Goal: Find specific page/section

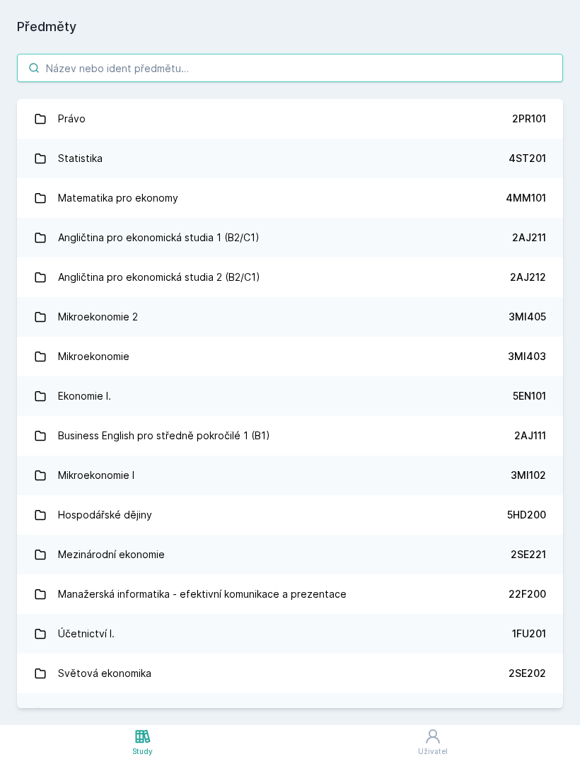
click at [64, 76] on input "search" at bounding box center [290, 68] width 546 height 28
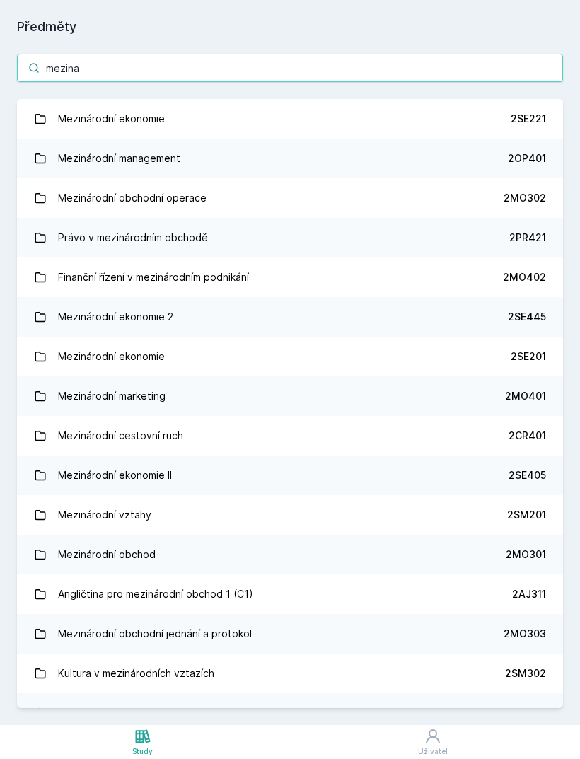
type input "meziná"
click at [515, 479] on div "2SE405" at bounding box center [526, 475] width 37 height 14
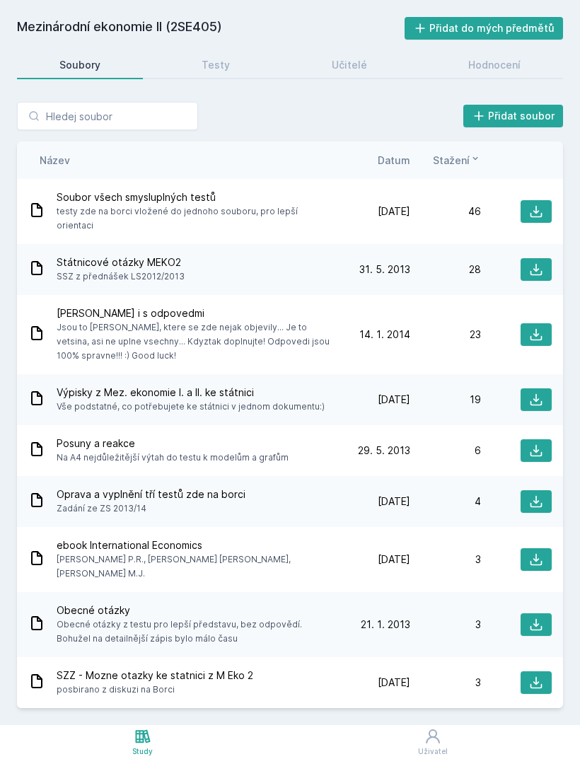
click at [407, 158] on span "Datum" at bounding box center [394, 160] width 33 height 15
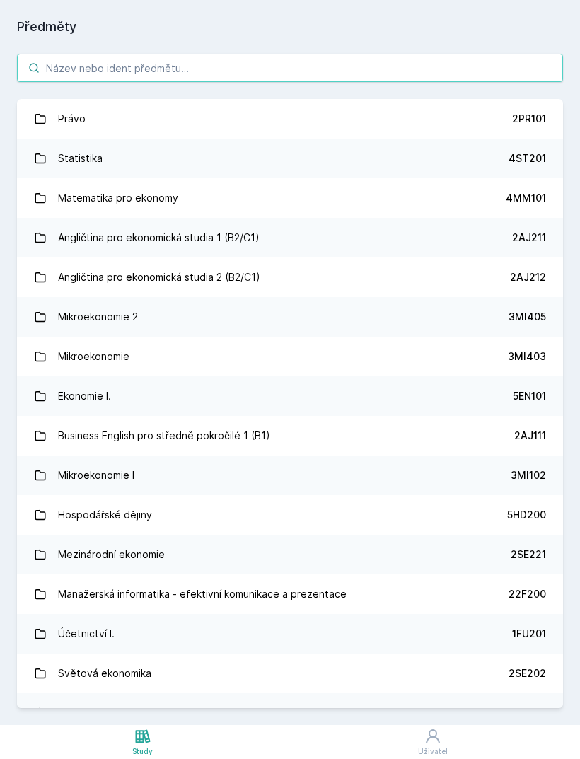
click at [65, 76] on input "search" at bounding box center [290, 68] width 546 height 28
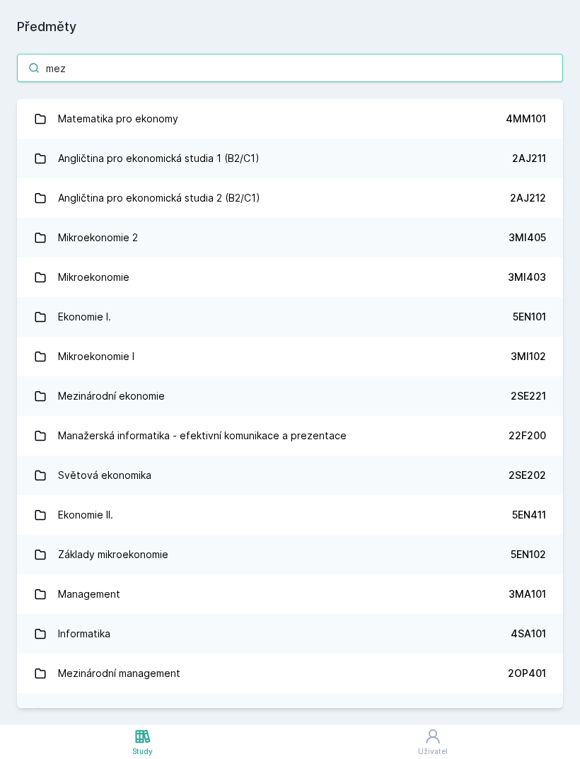
type input "mezi"
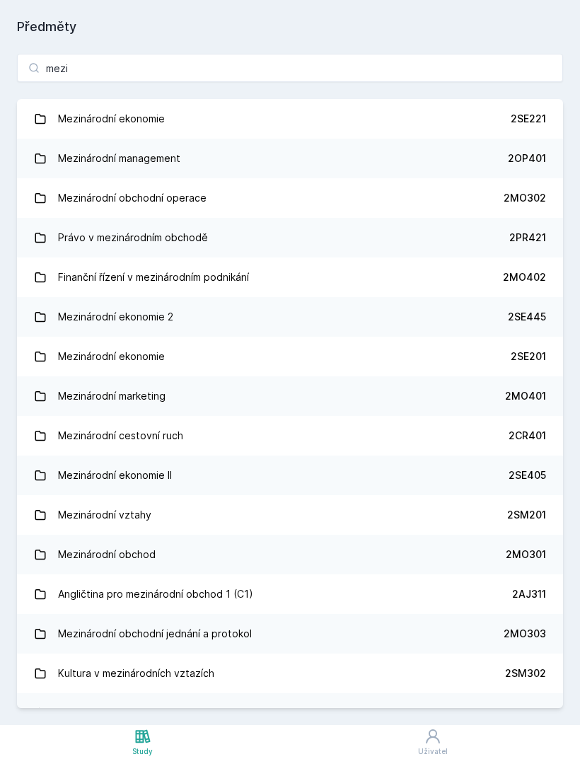
click at [76, 319] on div "Mezinárodní ekonomie 2" at bounding box center [115, 317] width 115 height 28
